Goal: Information Seeking & Learning: Compare options

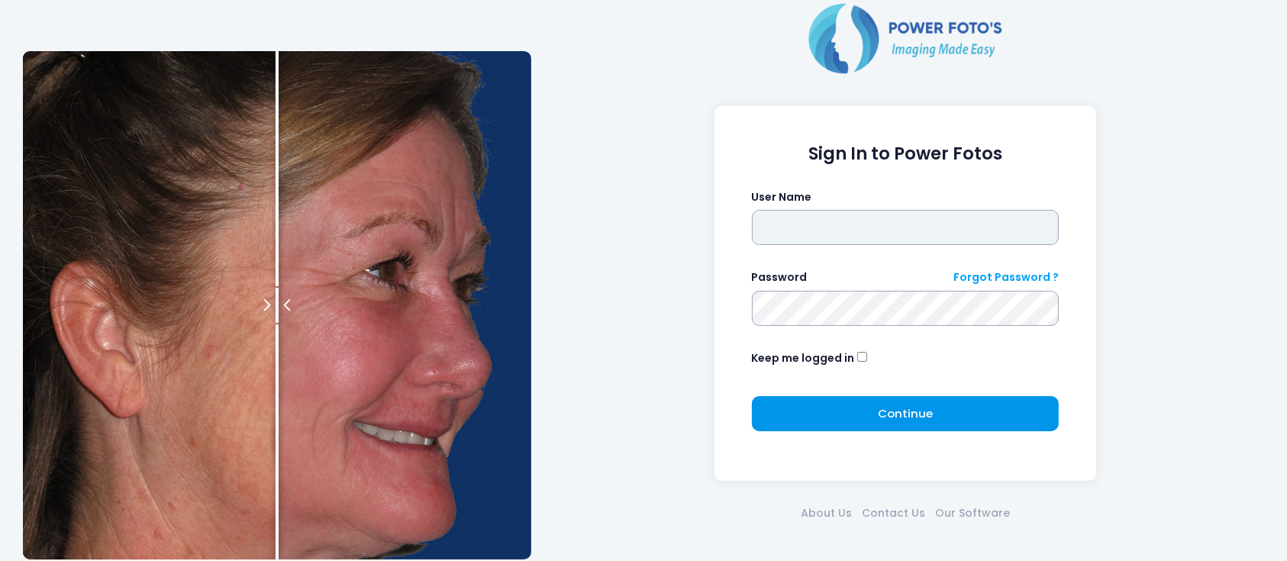
type input "**********"
click at [898, 409] on span "Continue" at bounding box center [905, 413] width 55 height 16
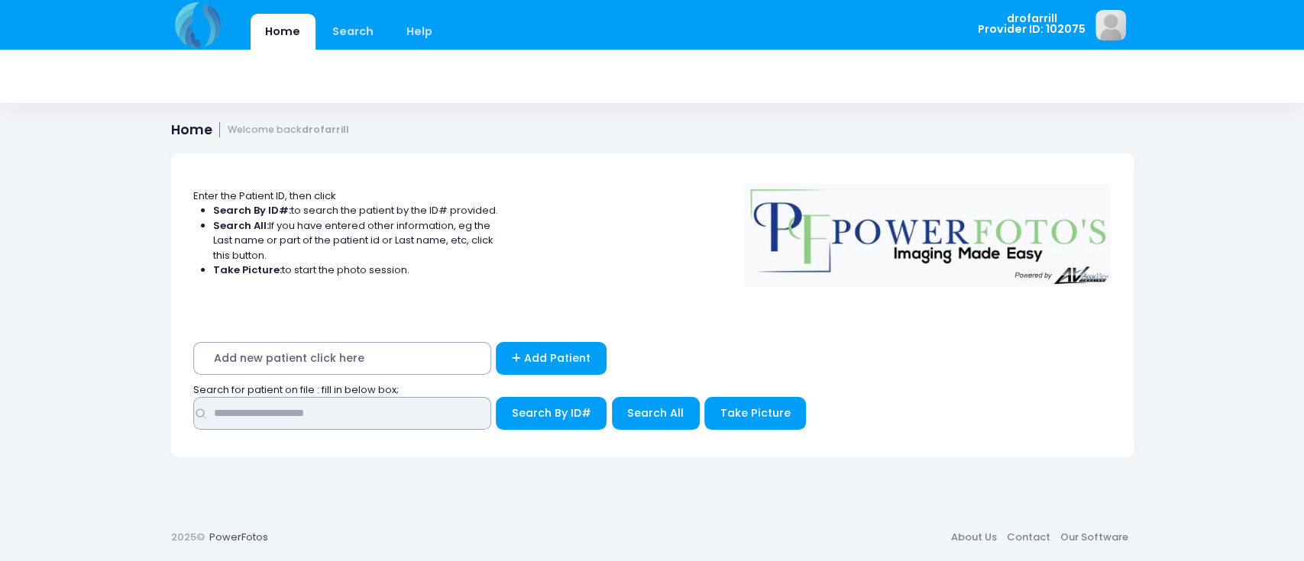
click at [348, 422] on input "text" at bounding box center [342, 413] width 298 height 33
type input "******"
click at [496, 397] on button "Search By ID#" at bounding box center [551, 413] width 111 height 33
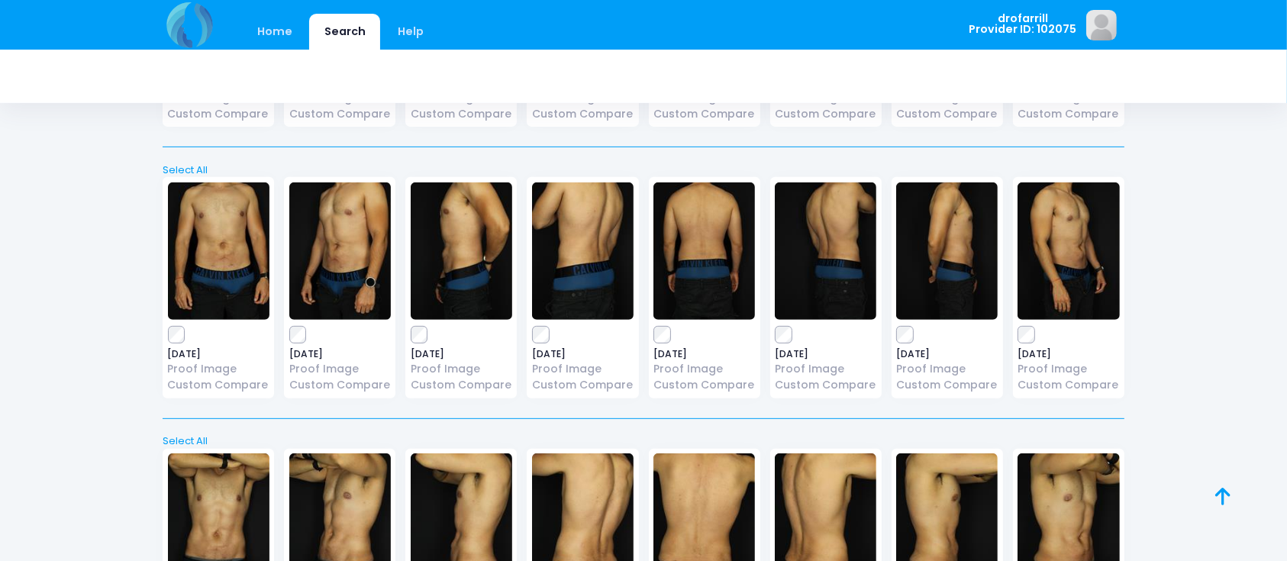
scroll to position [739, 0]
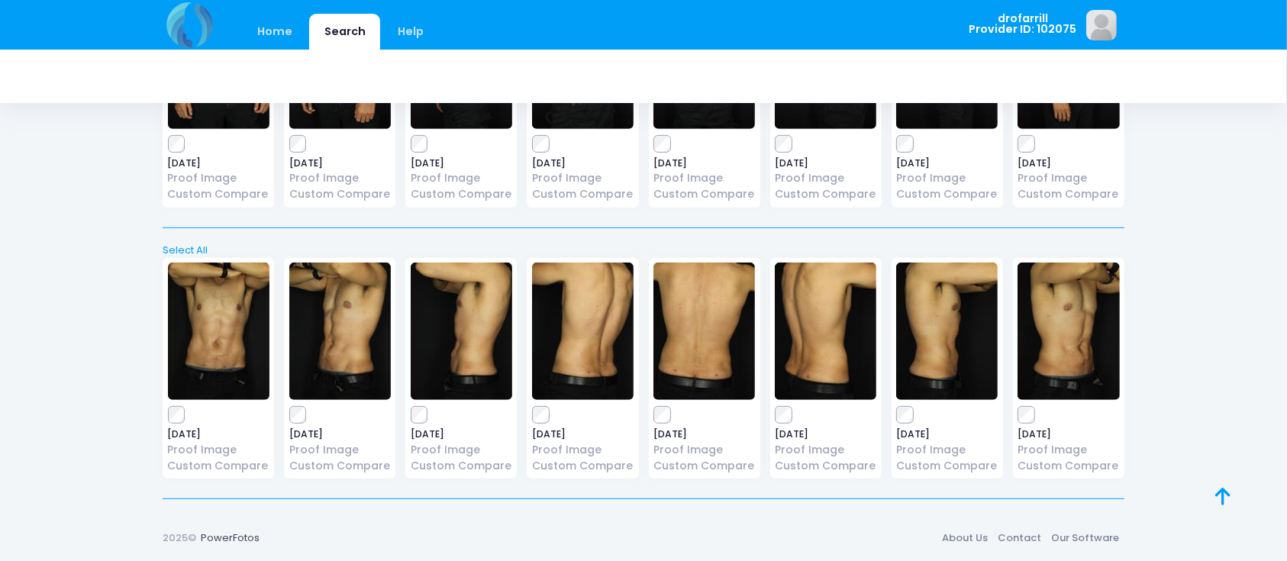
click at [232, 338] on img at bounding box center [219, 331] width 102 height 137
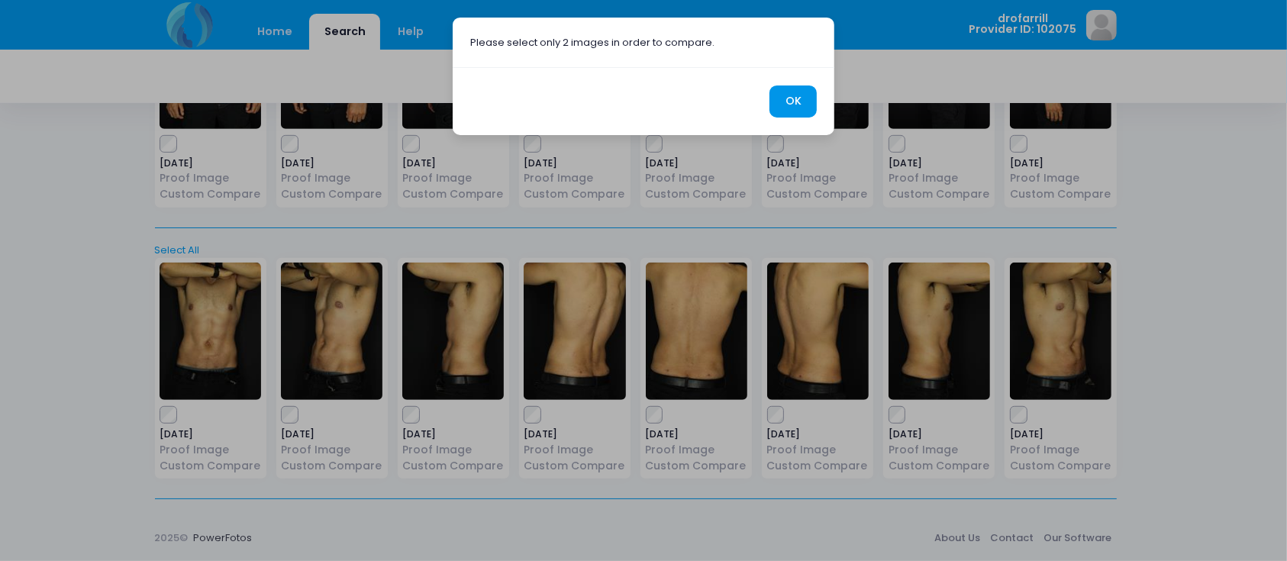
click at [805, 95] on button "OK" at bounding box center [793, 102] width 47 height 33
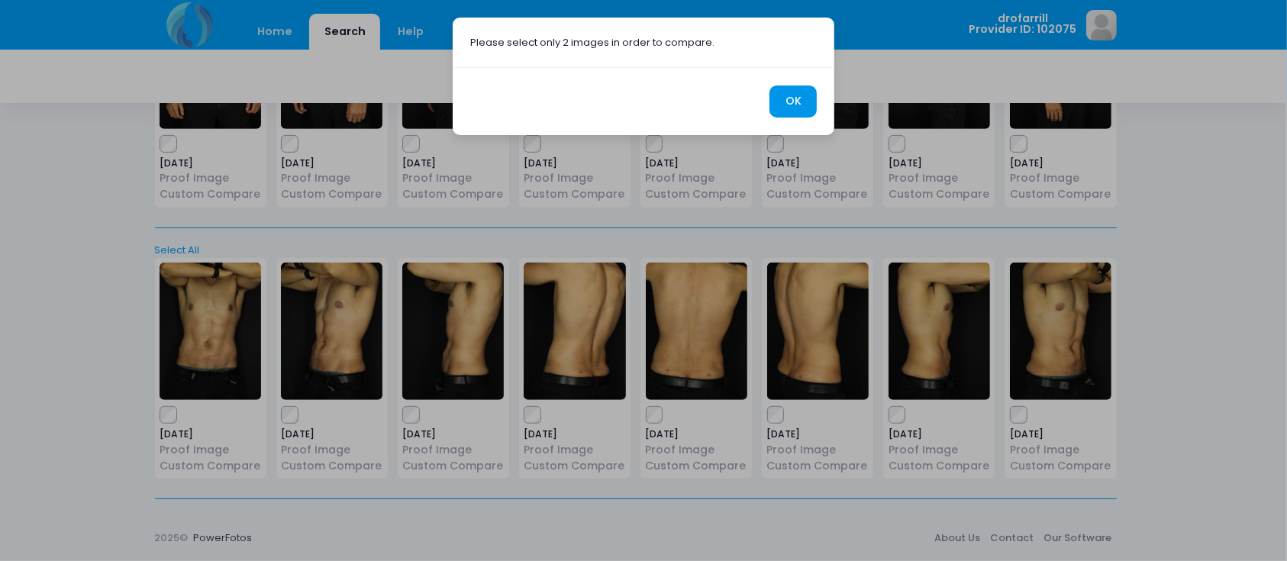
click at [809, 100] on button "OK" at bounding box center [793, 102] width 47 height 33
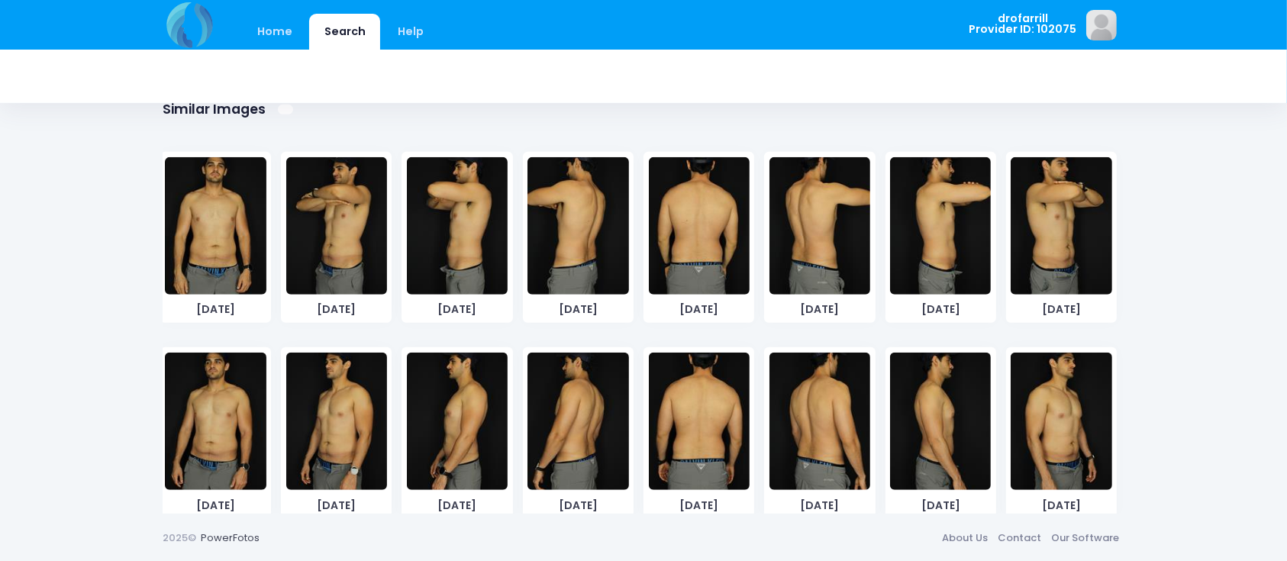
click at [334, 263] on img at bounding box center [336, 225] width 101 height 137
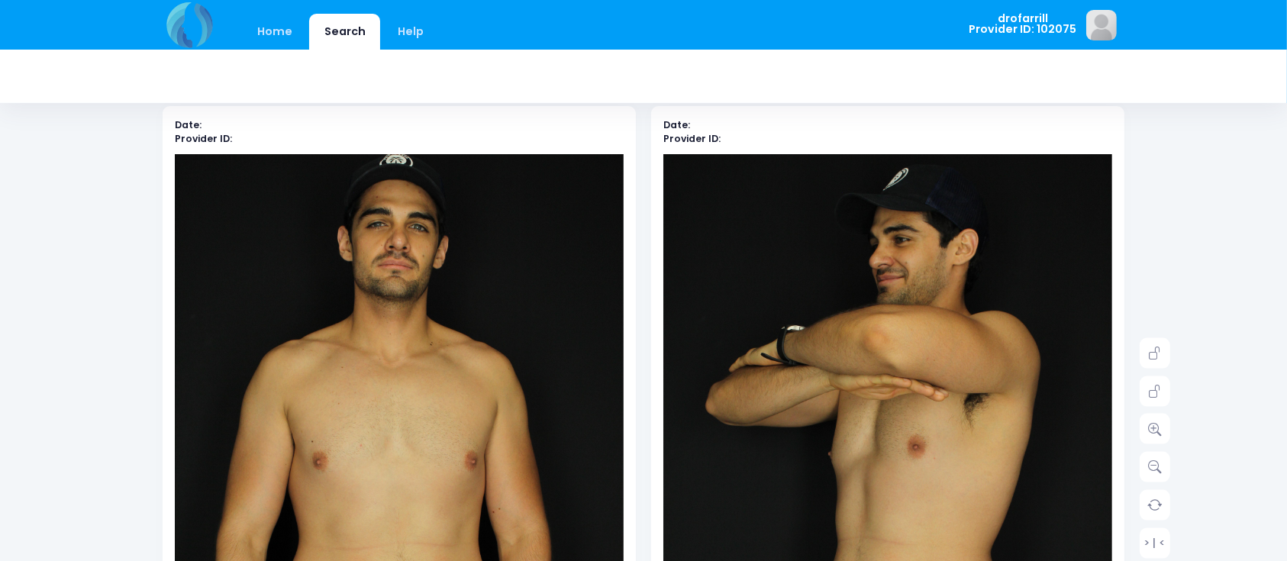
scroll to position [68, 0]
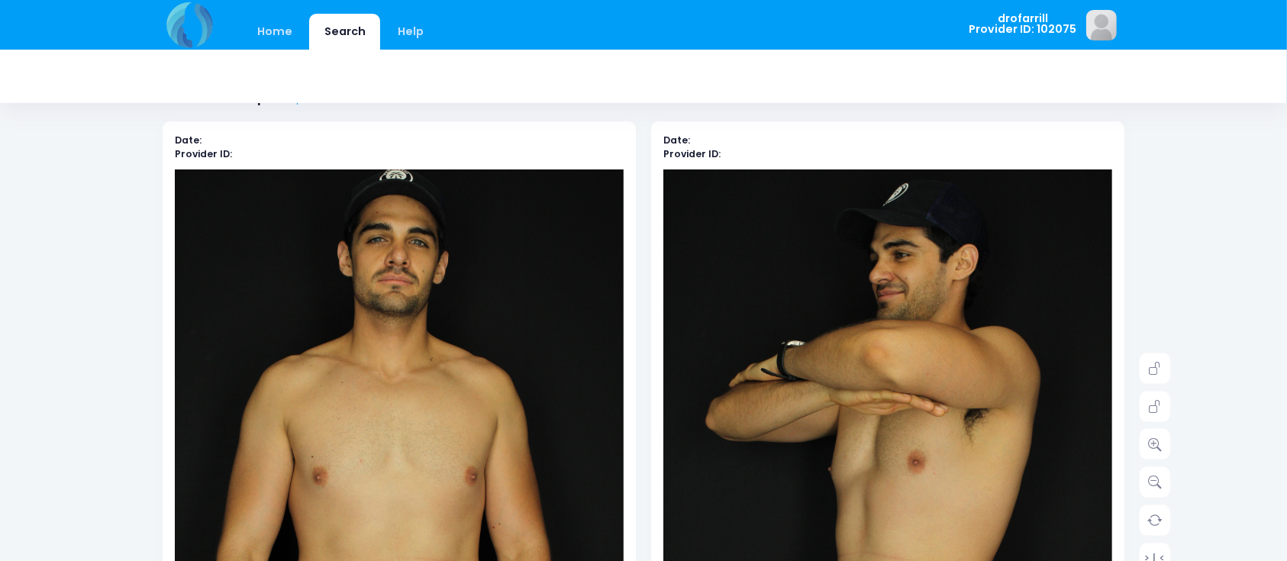
click at [503, 413] on img at bounding box center [399, 507] width 449 height 674
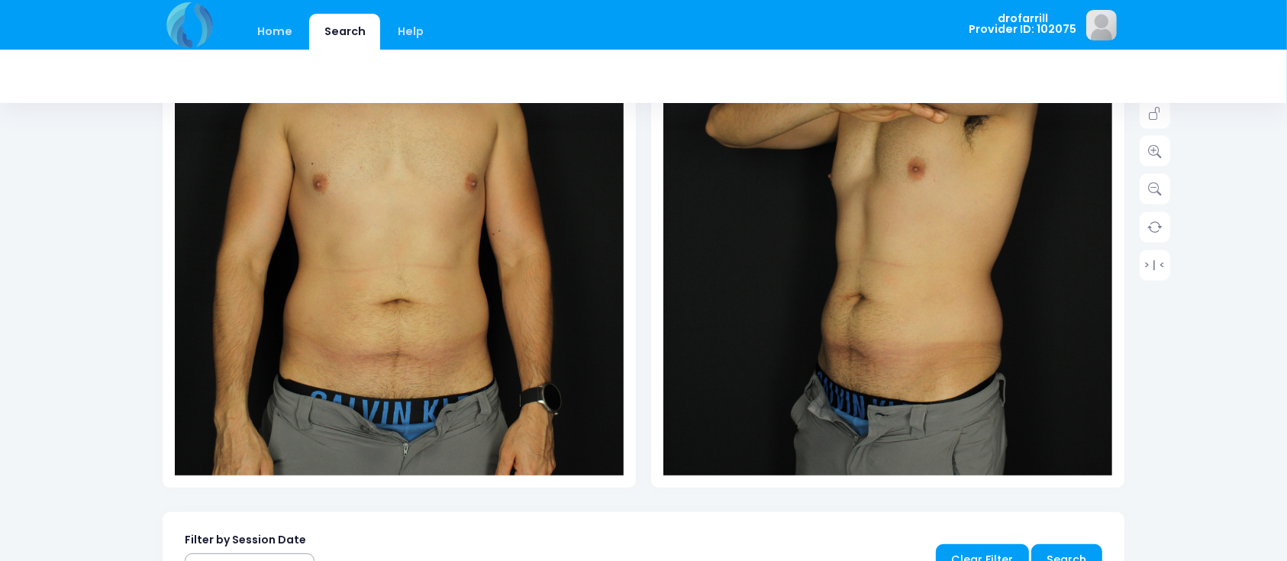
scroll to position [363, 0]
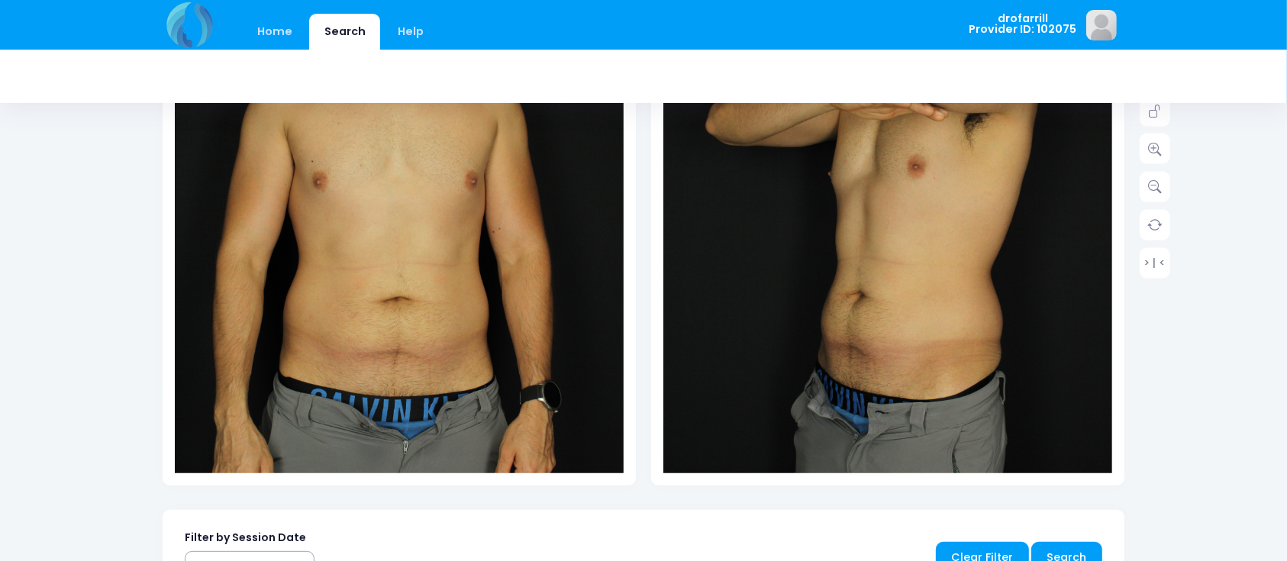
click at [506, 401] on img at bounding box center [399, 211] width 449 height 674
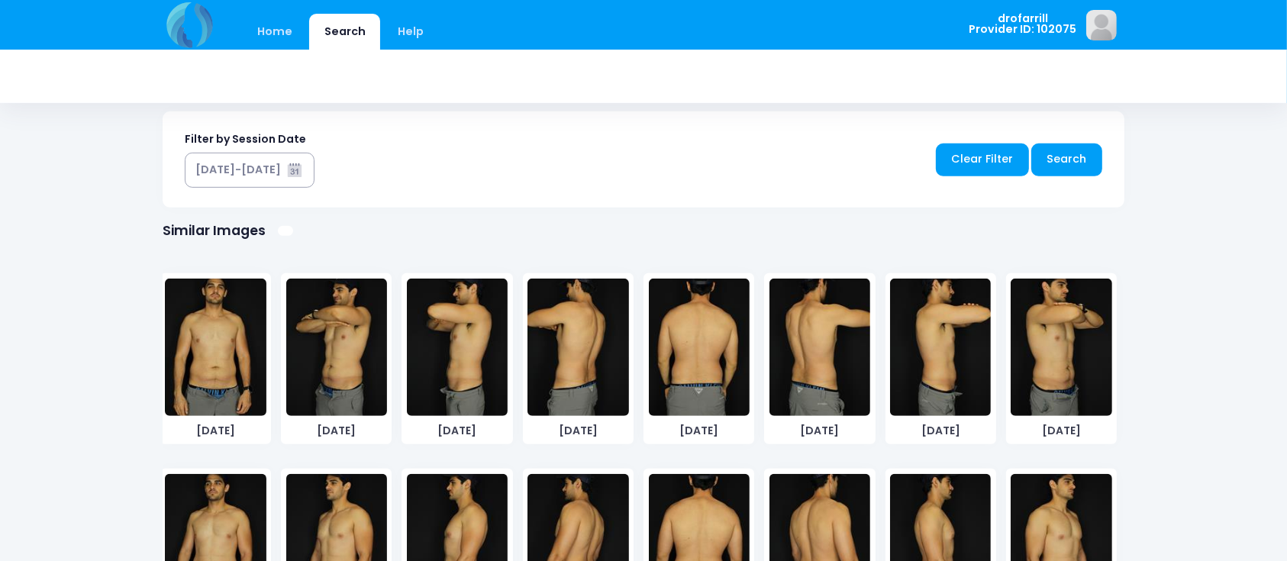
scroll to position [771, 0]
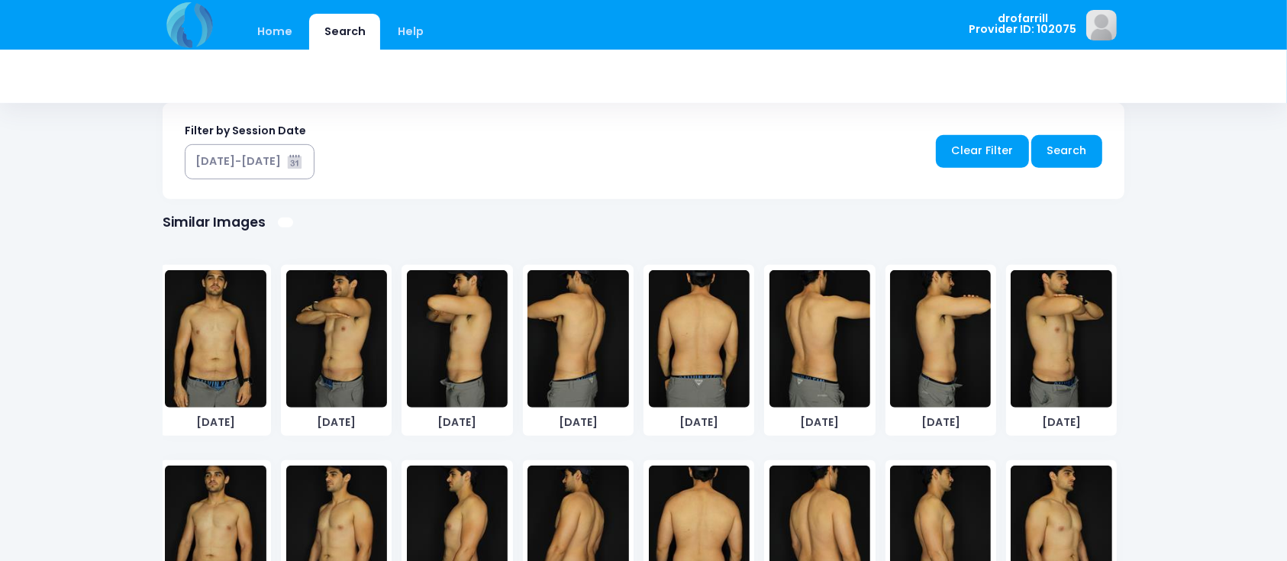
click at [336, 379] on img at bounding box center [336, 338] width 101 height 137
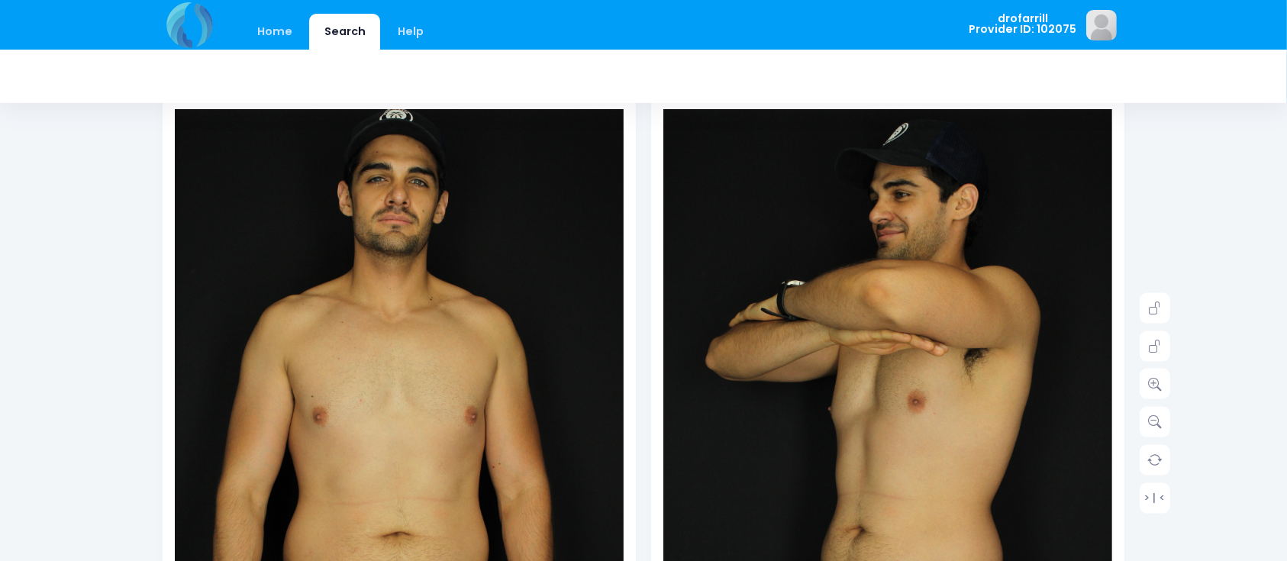
scroll to position [68, 0]
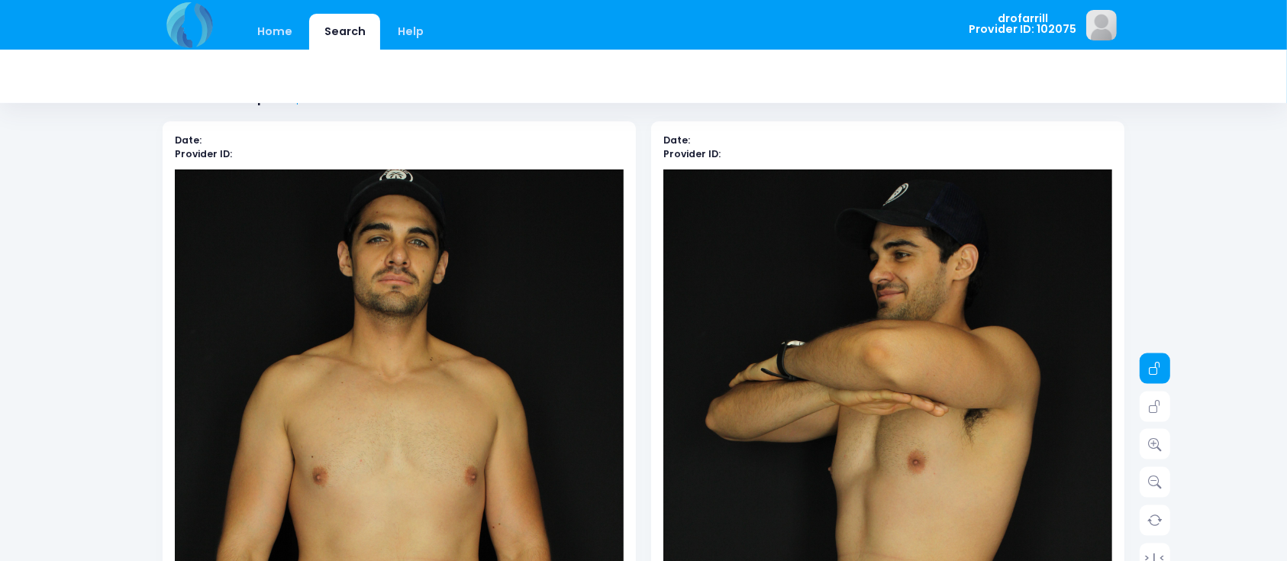
click at [1158, 371] on icon at bounding box center [1156, 369] width 14 height 14
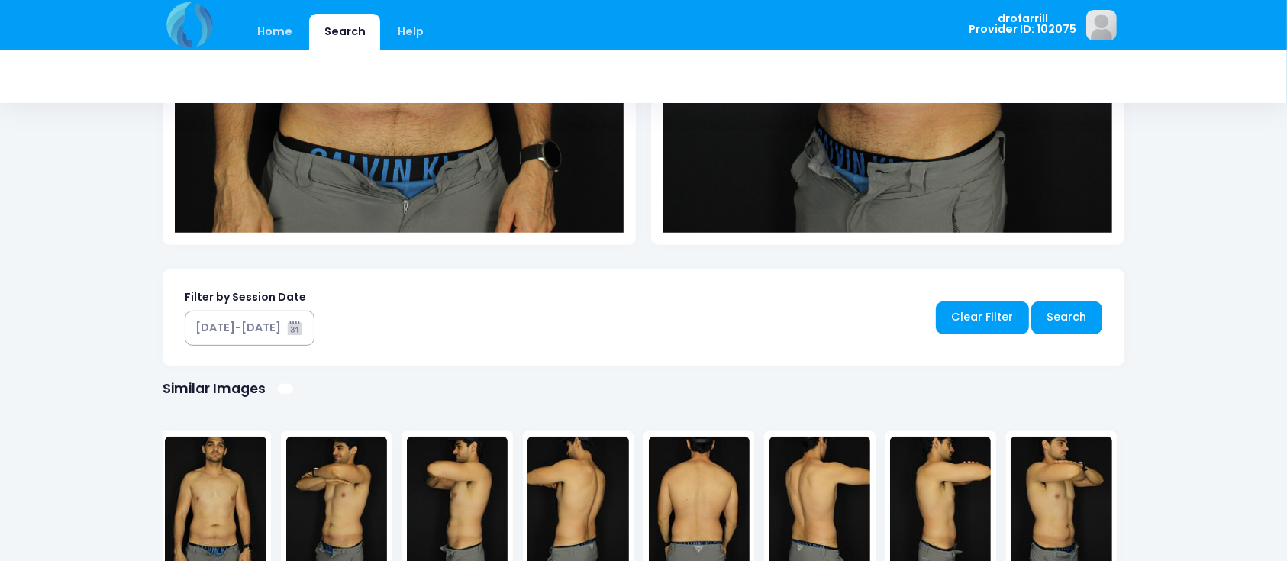
click at [331, 506] on img at bounding box center [336, 505] width 101 height 137
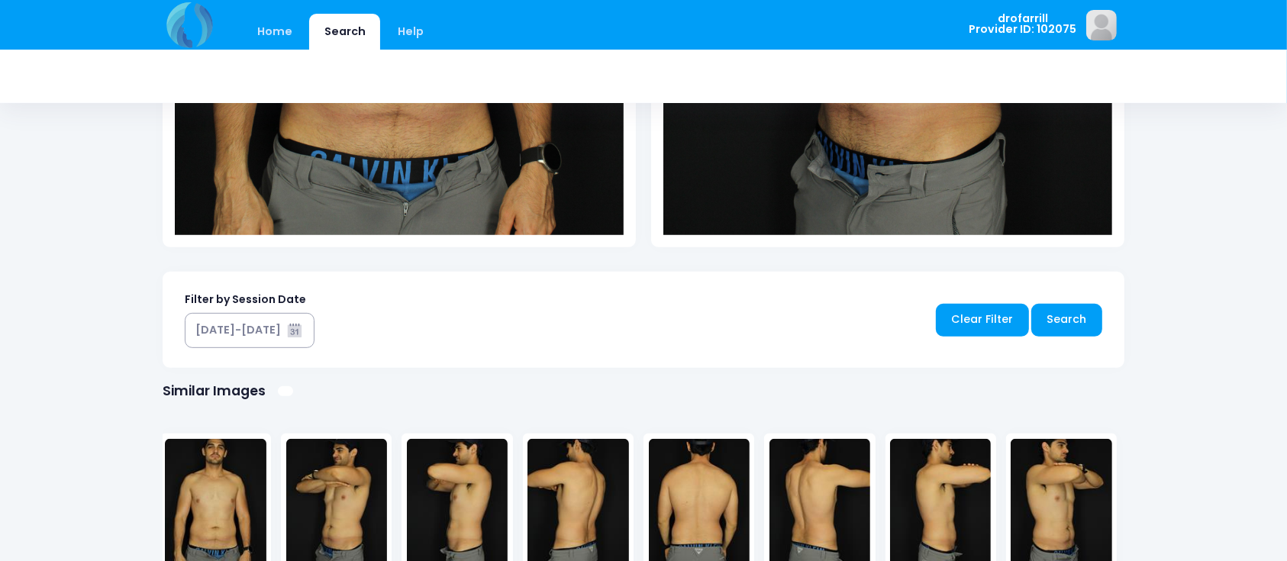
scroll to position [603, 0]
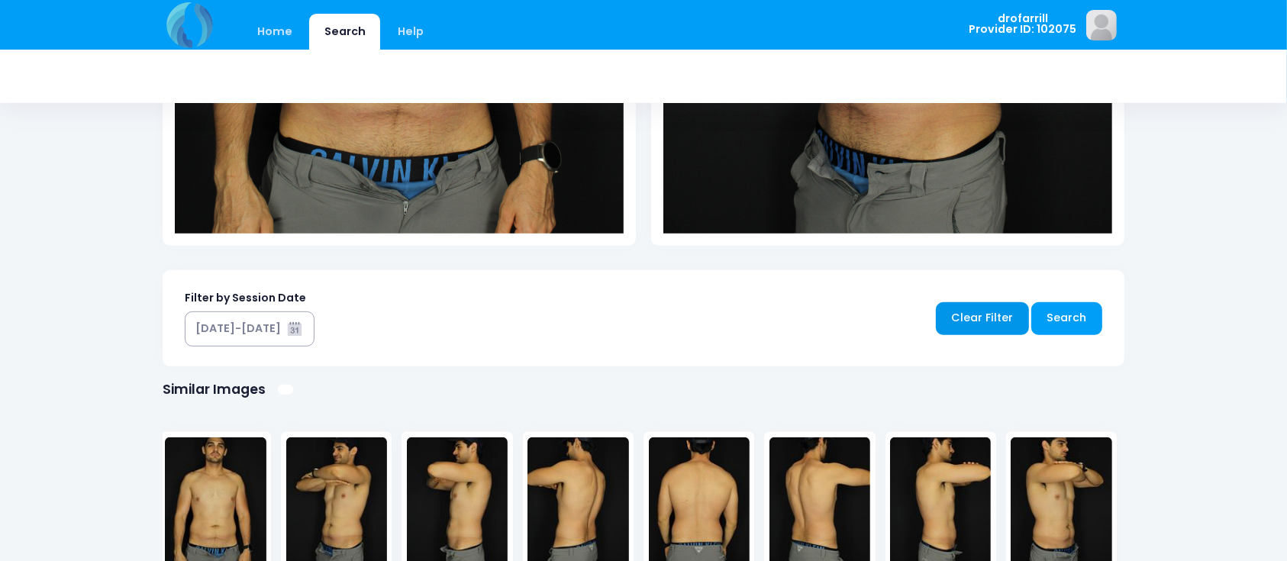
click at [984, 324] on link "Clear Filter" at bounding box center [982, 318] width 93 height 33
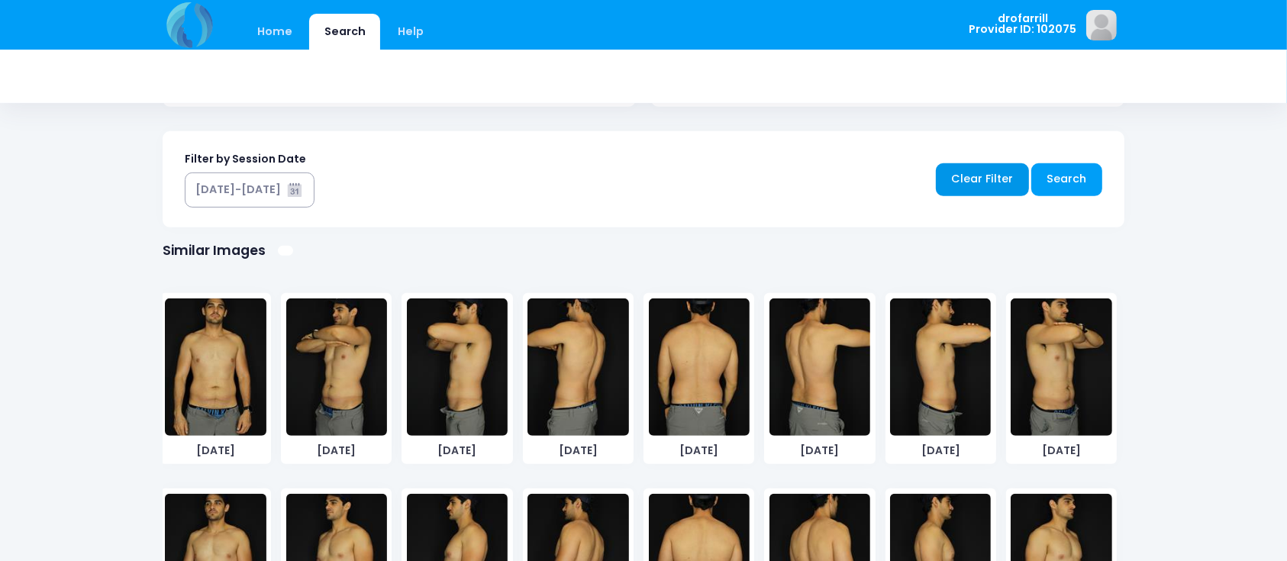
scroll to position [744, 0]
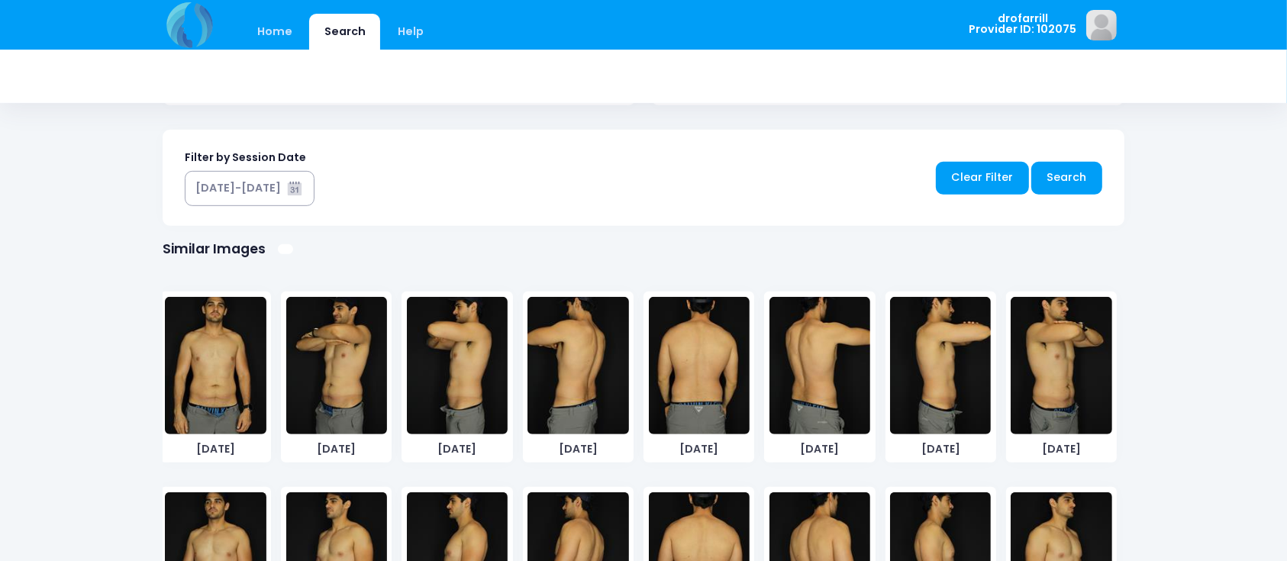
click at [334, 374] on img at bounding box center [336, 365] width 101 height 137
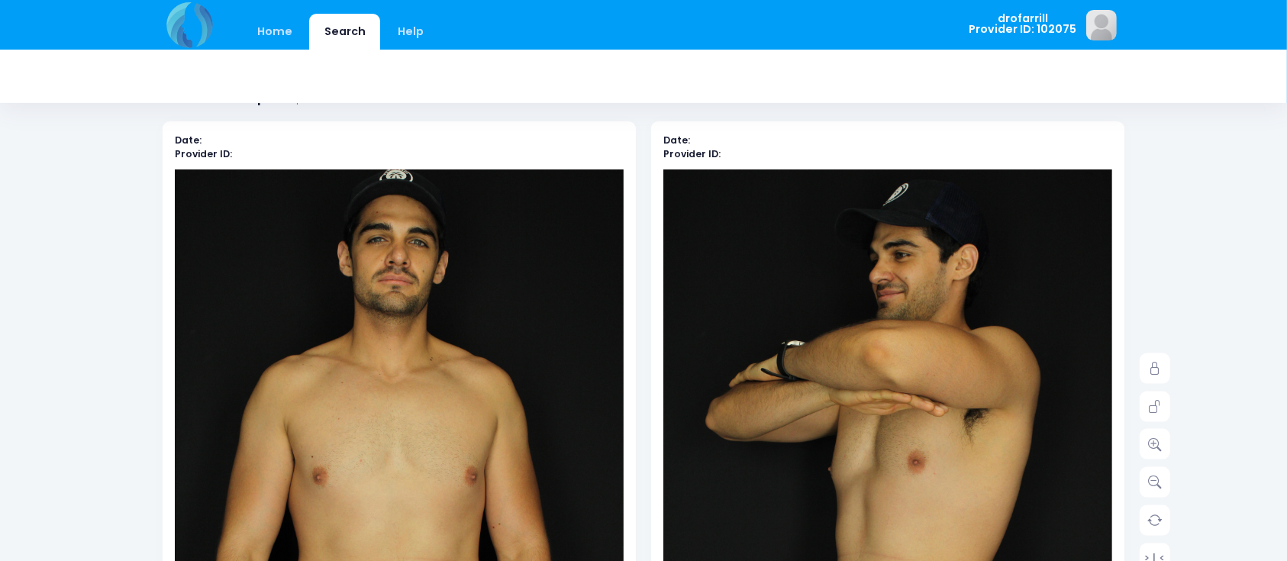
scroll to position [0, 0]
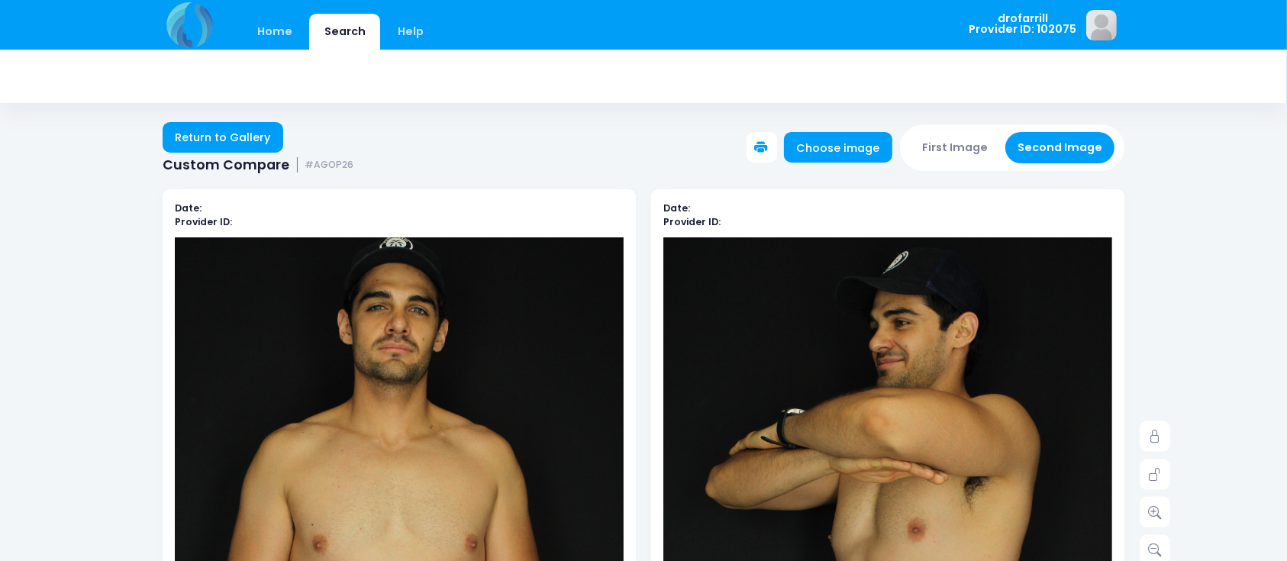
click at [950, 149] on button "First Image" at bounding box center [955, 147] width 91 height 31
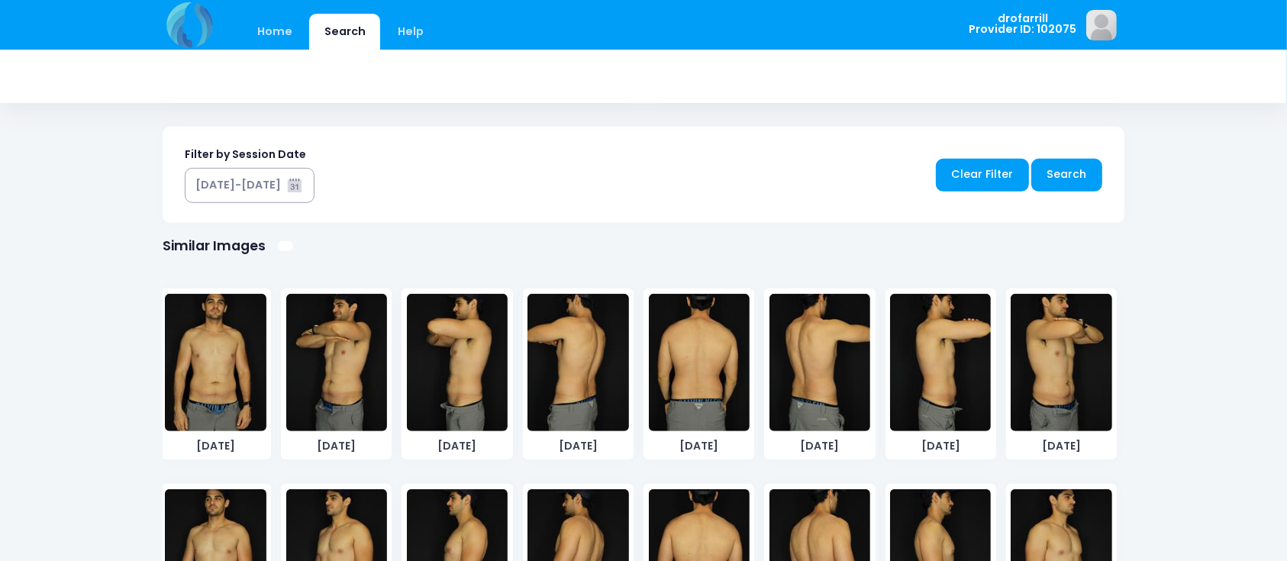
click at [330, 360] on img at bounding box center [336, 362] width 101 height 137
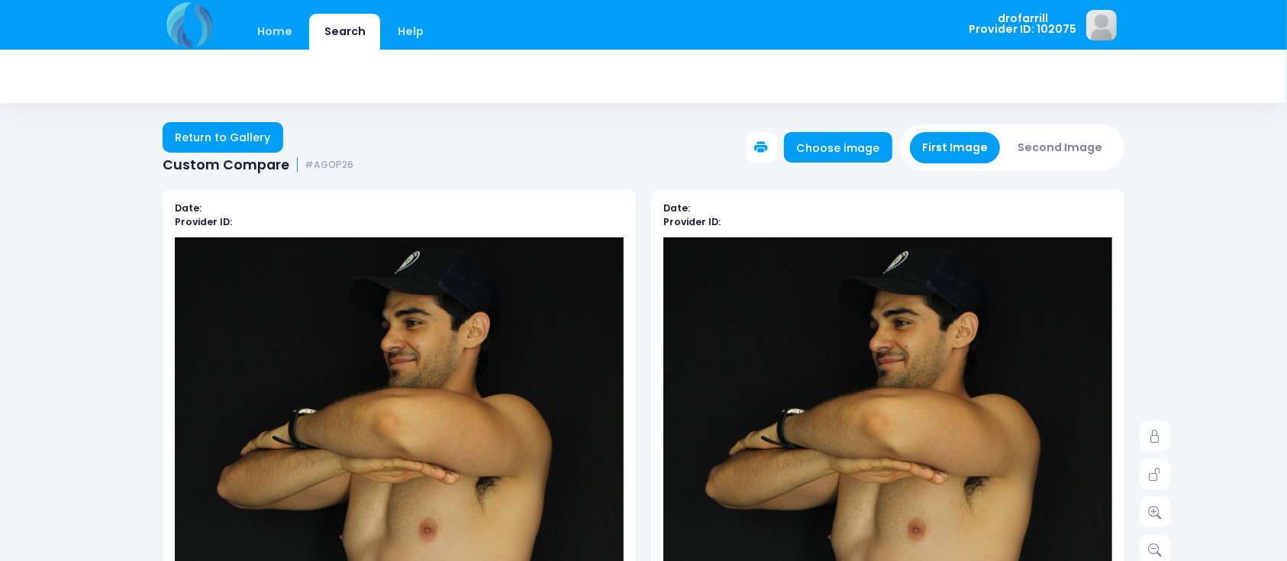
click at [1061, 155] on button "Second Image" at bounding box center [1061, 147] width 110 height 31
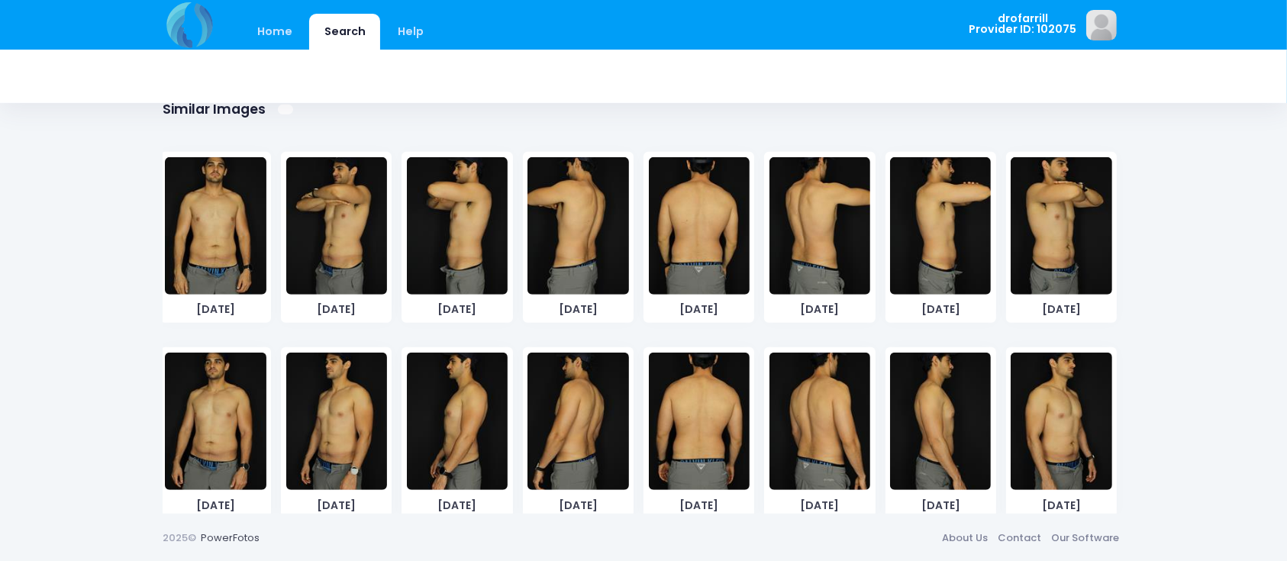
scroll to position [410, 0]
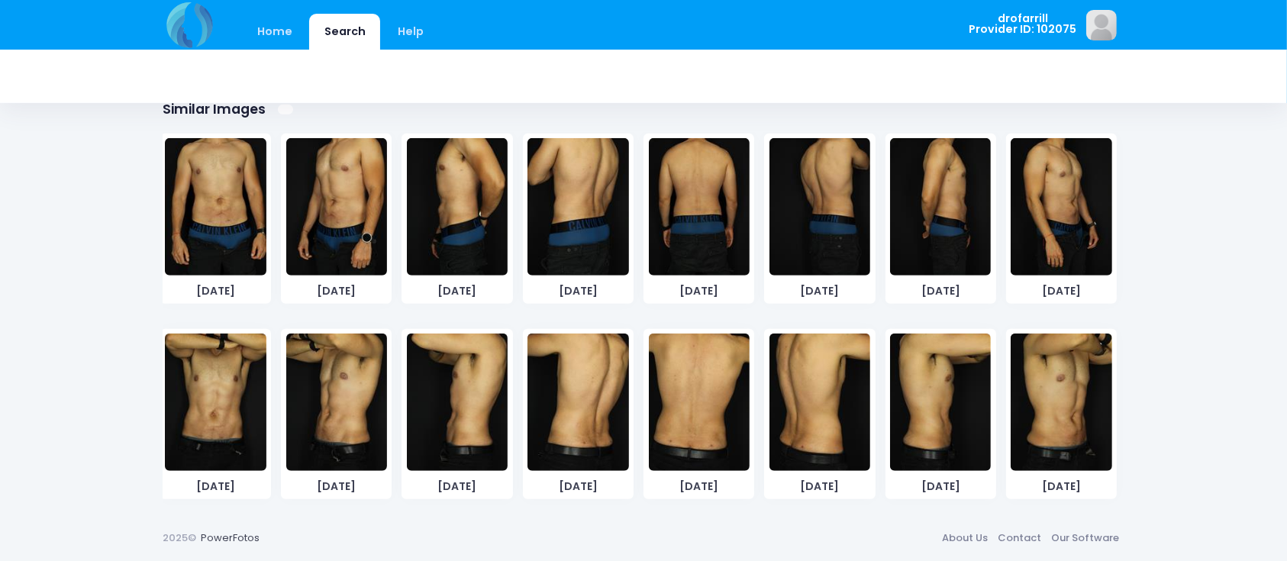
click at [324, 399] on img at bounding box center [336, 402] width 101 height 137
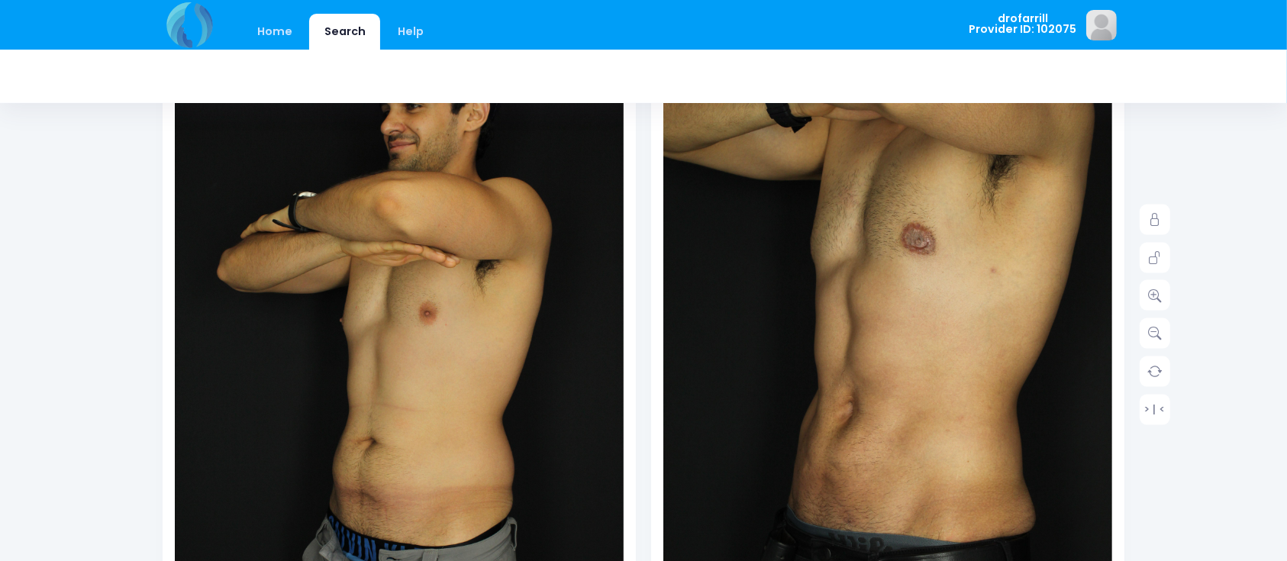
scroll to position [0, 0]
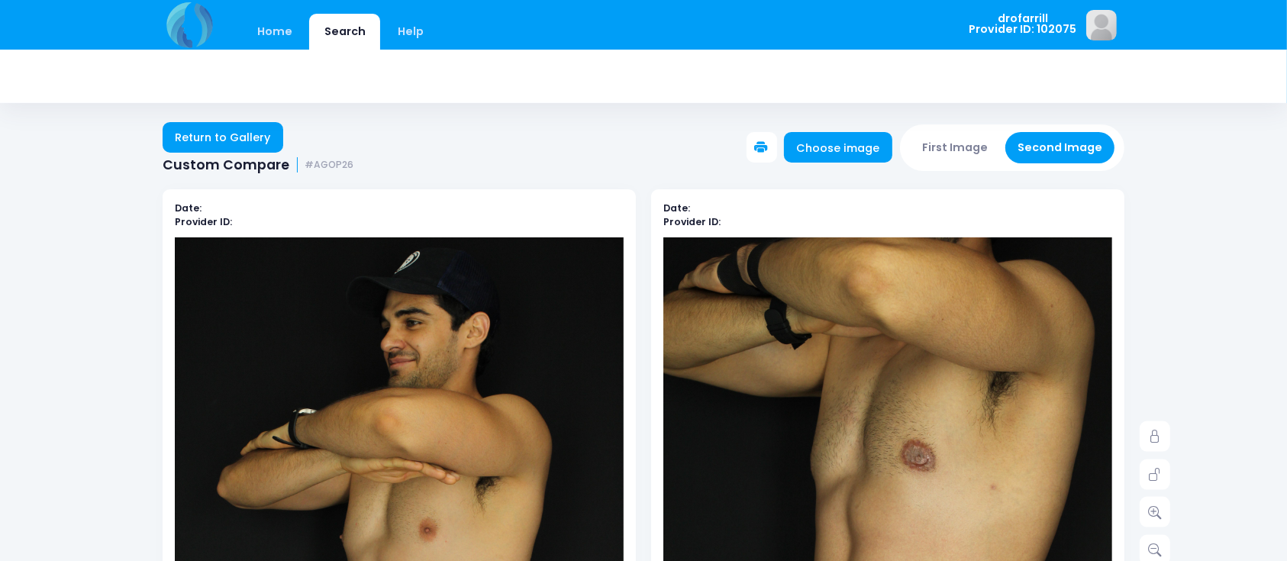
click at [936, 150] on button "First Image" at bounding box center [955, 147] width 91 height 31
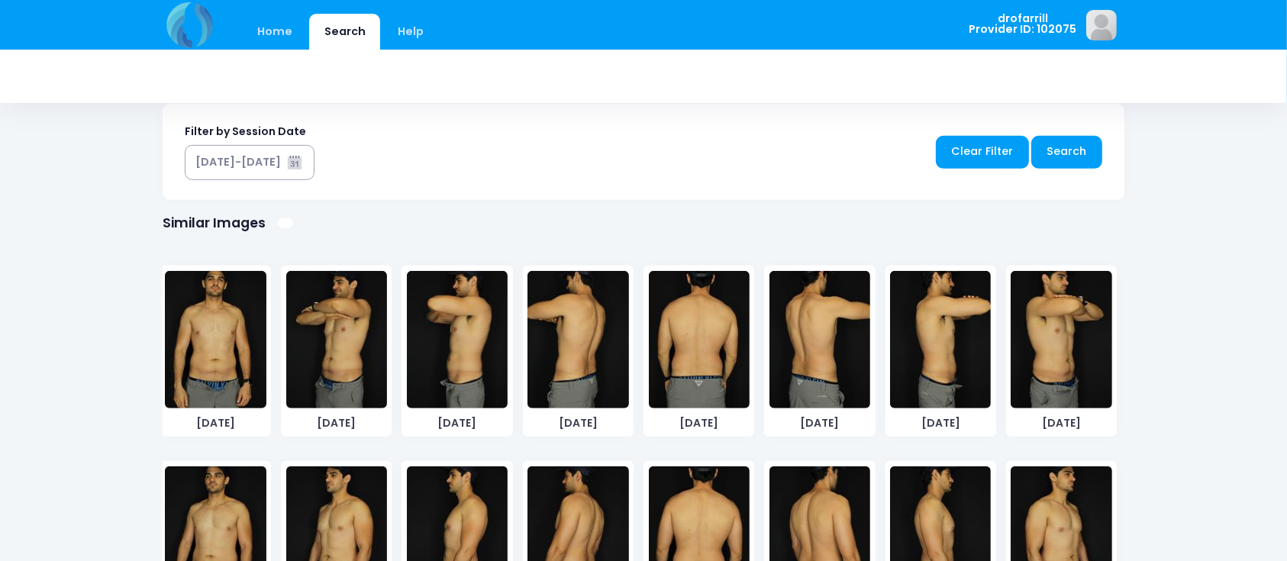
click at [212, 367] on img at bounding box center [215, 339] width 101 height 137
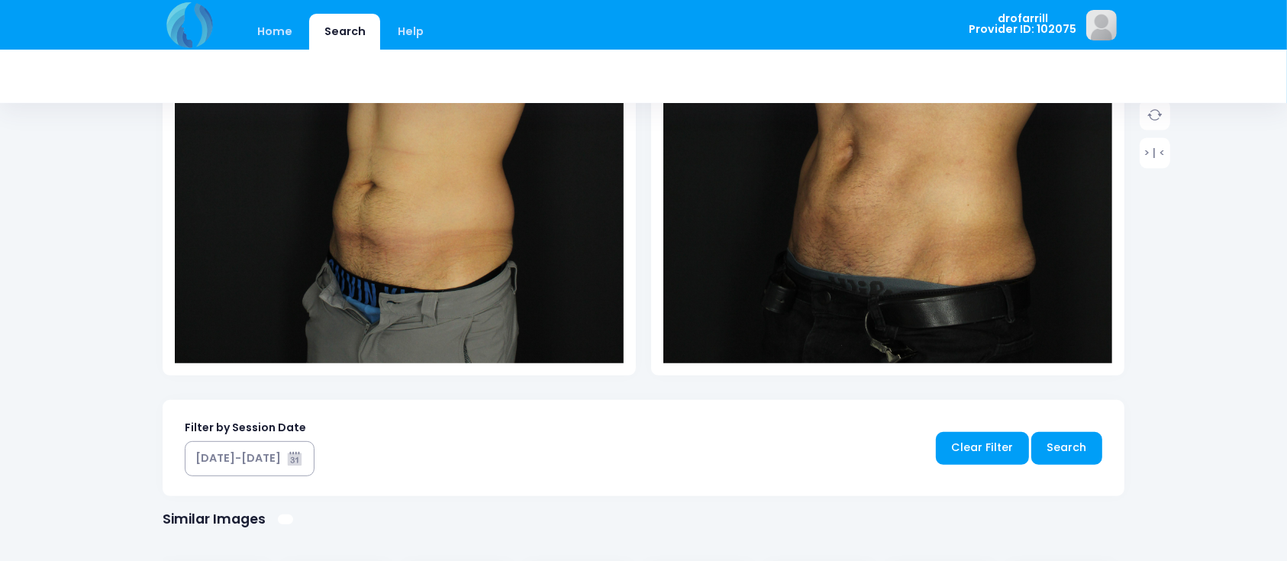
scroll to position [68, 0]
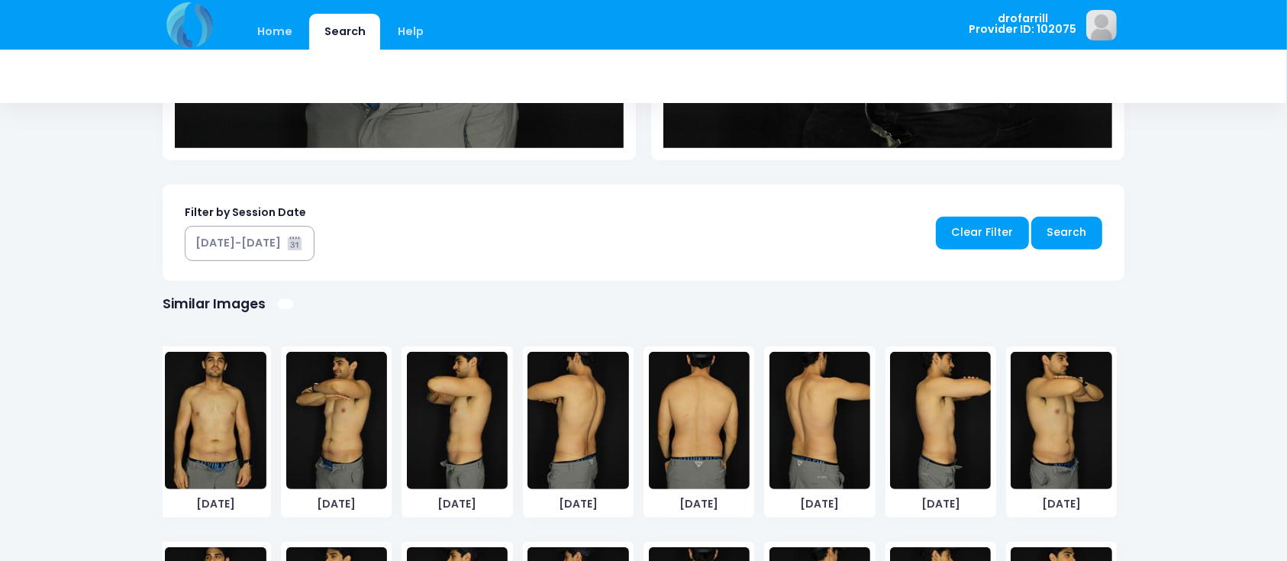
click at [220, 441] on img at bounding box center [215, 420] width 101 height 137
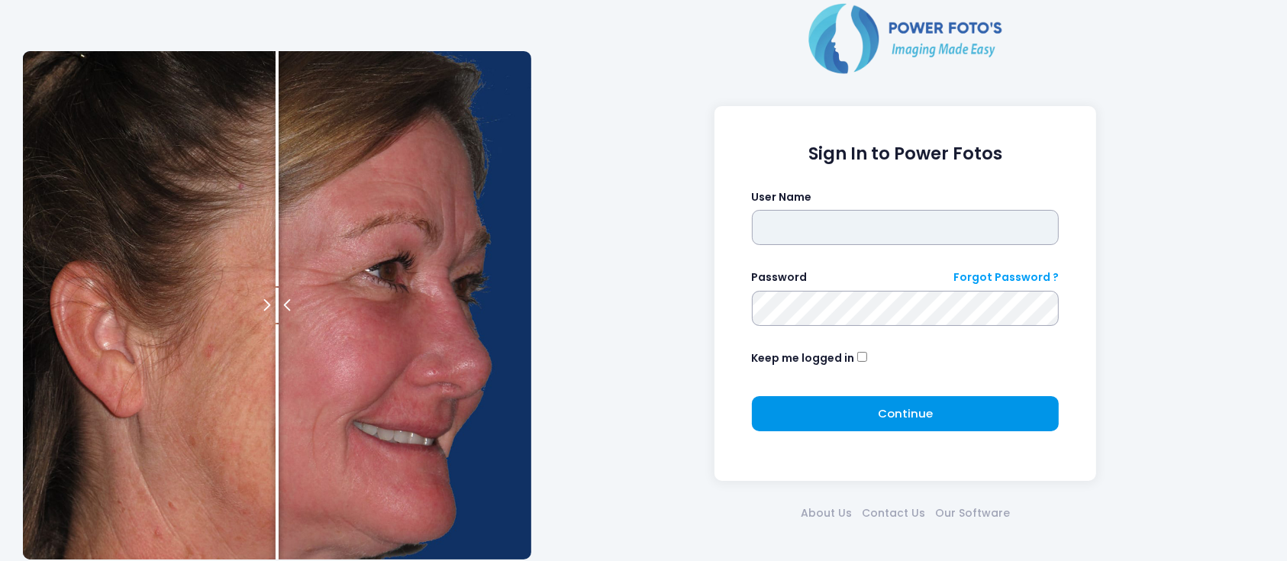
type input "**********"
click at [948, 415] on button "Continue Please wait..." at bounding box center [906, 413] width 308 height 35
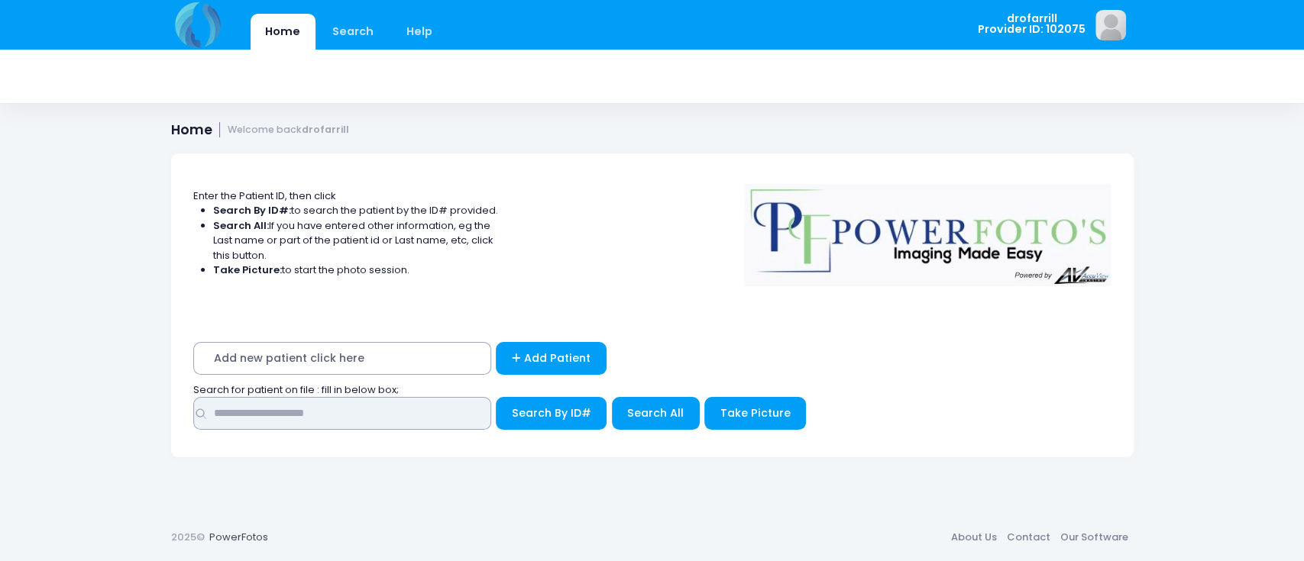
click at [389, 423] on input "text" at bounding box center [342, 413] width 298 height 33
type input "******"
click at [496, 397] on button "Search By ID#" at bounding box center [551, 413] width 111 height 33
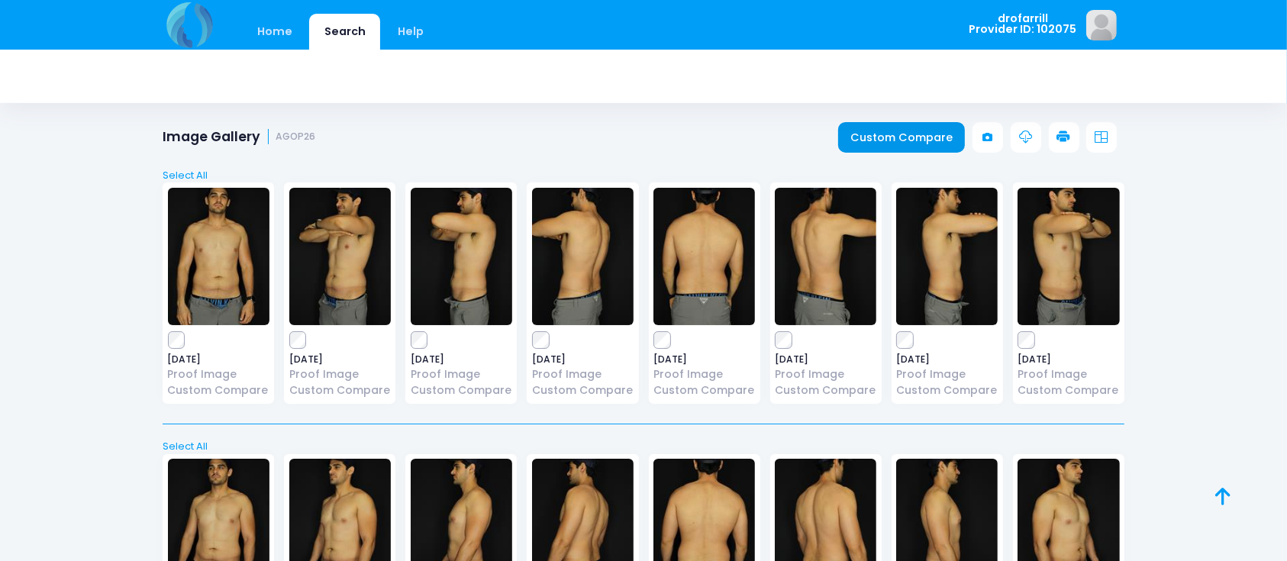
click at [889, 127] on link "Custom Compare" at bounding box center [902, 137] width 128 height 31
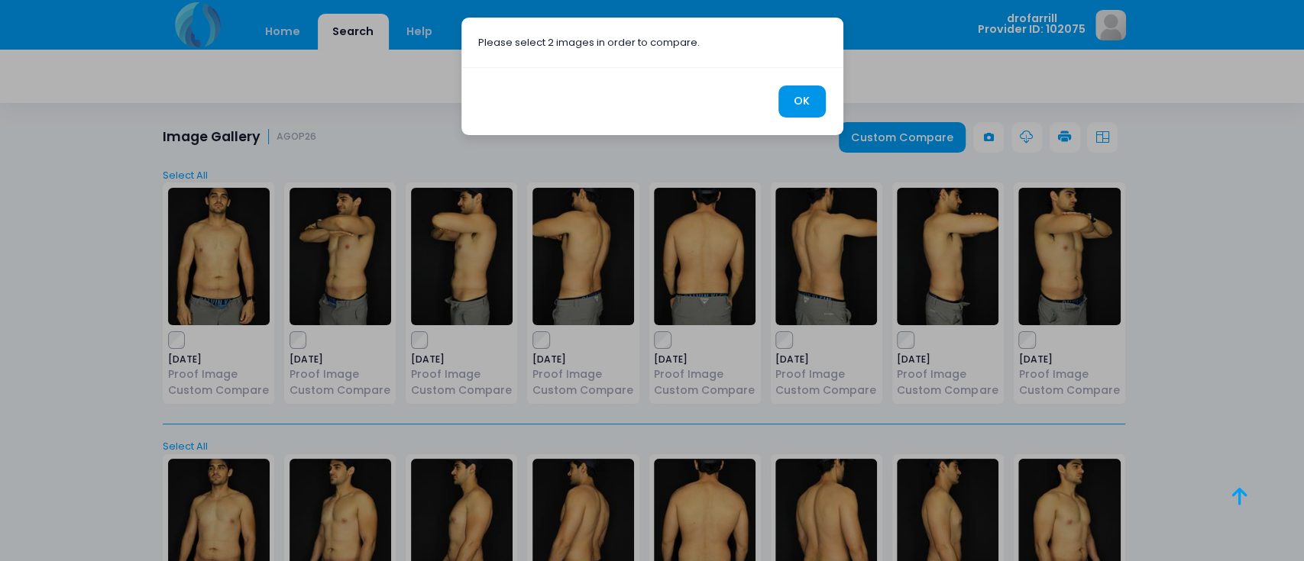
click at [818, 92] on button "OK" at bounding box center [801, 102] width 47 height 33
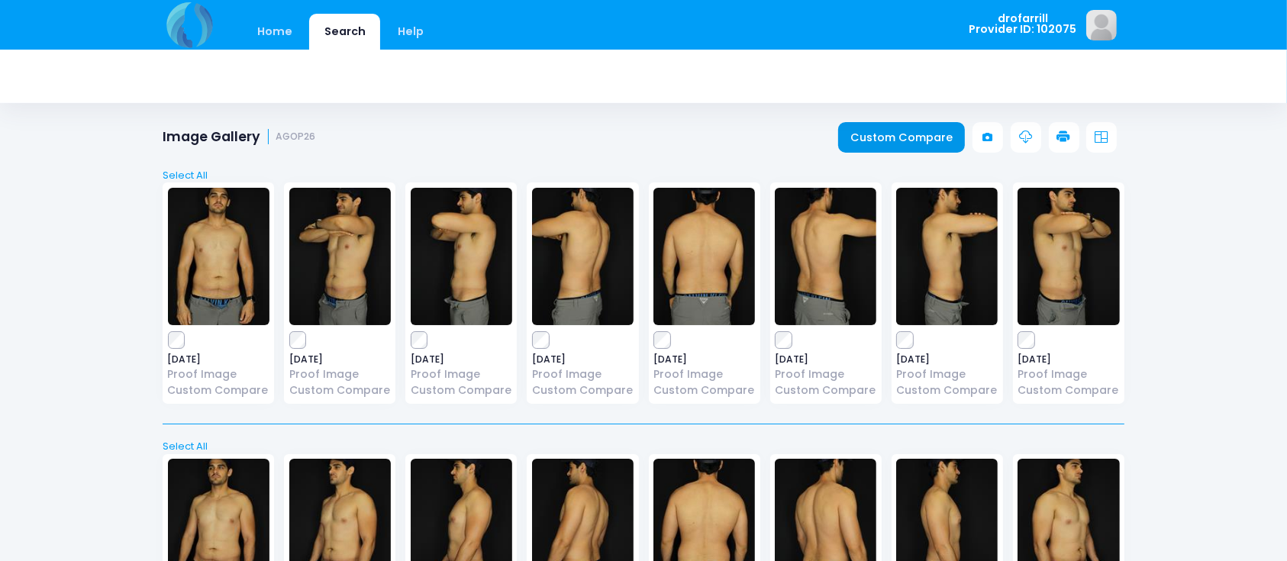
click at [899, 139] on link "Custom Compare" at bounding box center [902, 137] width 128 height 31
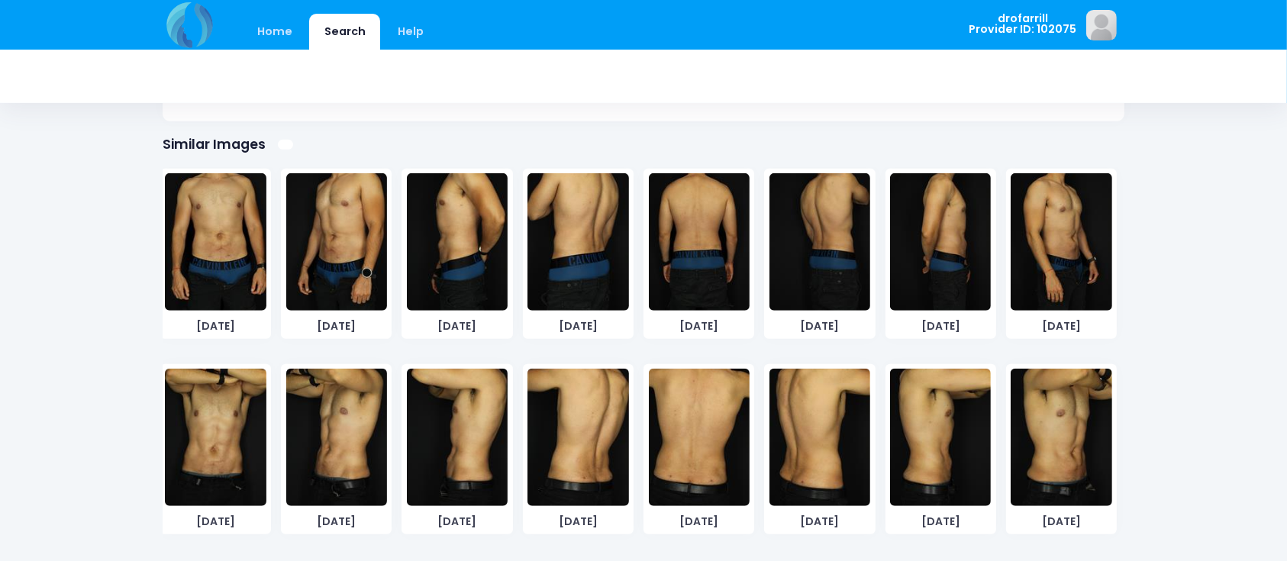
scroll to position [884, 0]
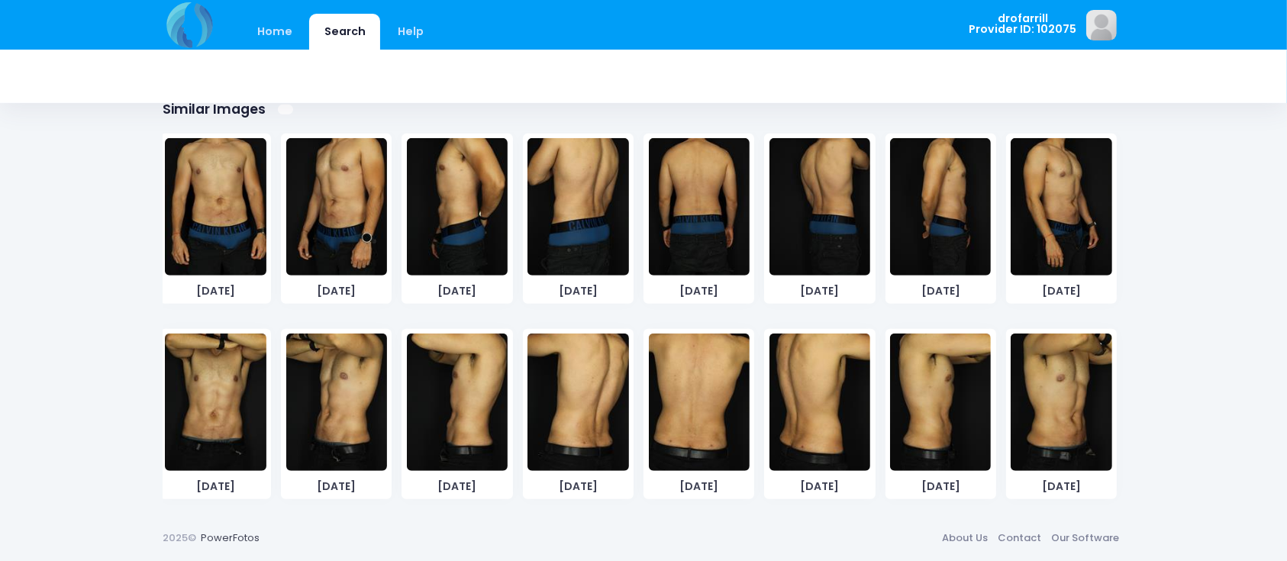
click at [226, 414] on img at bounding box center [215, 402] width 101 height 137
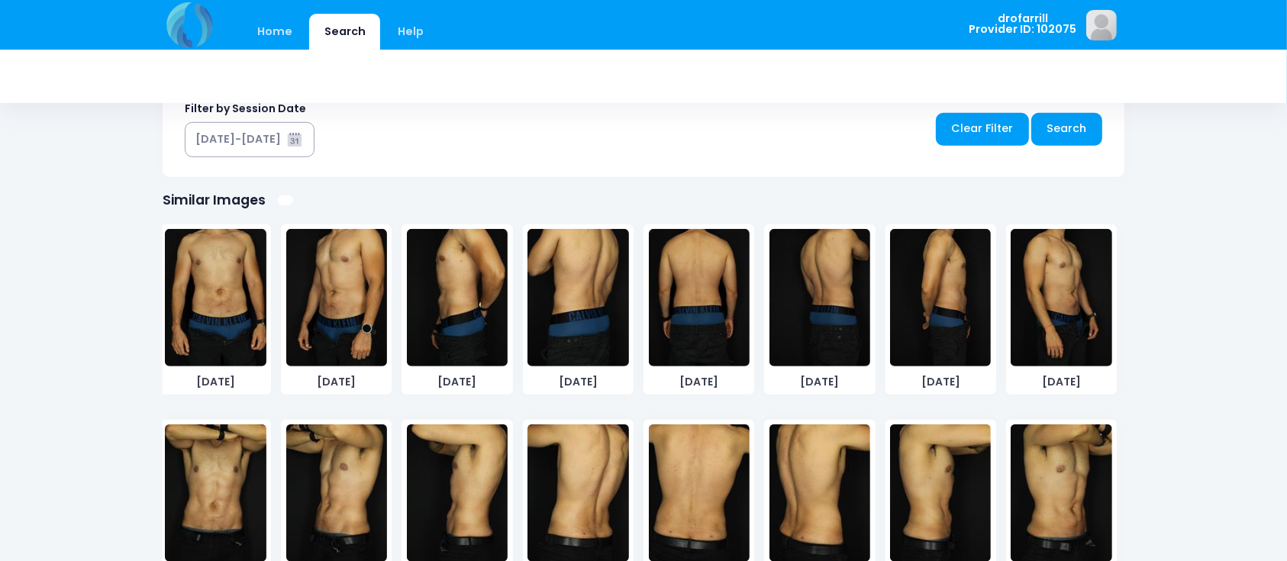
scroll to position [793, 0]
